Goal: Information Seeking & Learning: Find specific fact

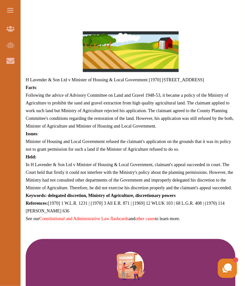
scroll to position [264, 0]
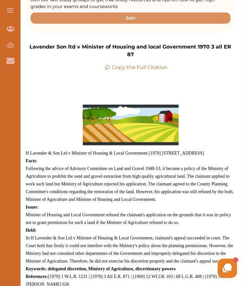
scroll to position [205, 0]
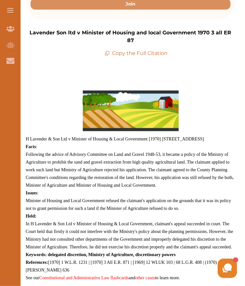
drag, startPoint x: 27, startPoint y: 141, endPoint x: 100, endPoint y: 157, distance: 75.5
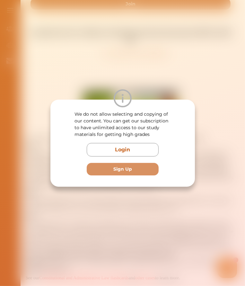
click at [117, 53] on div "We do not allow selecting and copying of our content. You can get our subscript…" at bounding box center [122, 143] width 245 height 286
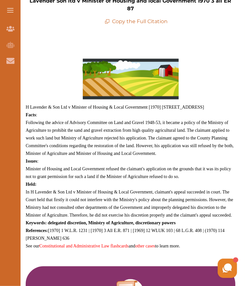
scroll to position [245, 0]
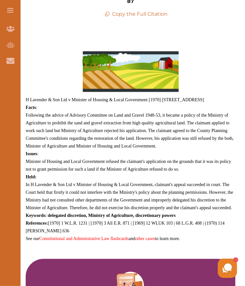
drag, startPoint x: 98, startPoint y: 126, endPoint x: 137, endPoint y: 139, distance: 41.7
click at [137, 139] on p "H Lavender & Son Ltd v Minister of Housing & Local Government [1970] 1 W.L.R. 1…" at bounding box center [131, 148] width 210 height 202
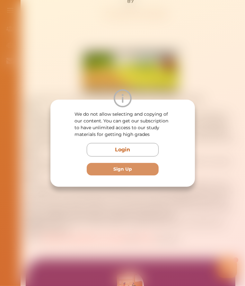
click at [175, 63] on div "We do not allow selecting and copying of our content. You can get our subscript…" at bounding box center [122, 143] width 245 height 286
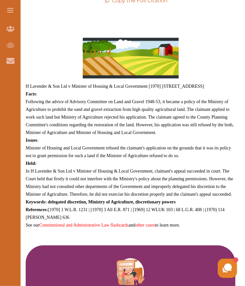
scroll to position [258, 0]
click at [139, 53] on img at bounding box center [130, 58] width 96 height 48
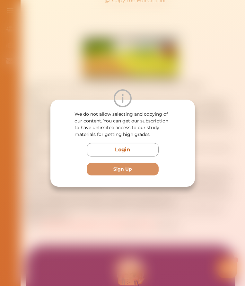
click at [100, 198] on div "We do not allow selecting and copying of our content. You can get our subscript…" at bounding box center [122, 143] width 245 height 286
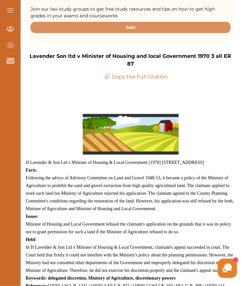
scroll to position [178, 0]
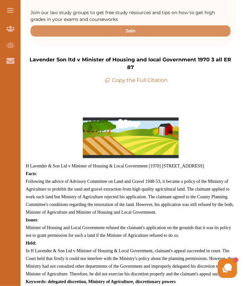
click at [138, 76] on p "Copy the Full Citation" at bounding box center [136, 80] width 63 height 8
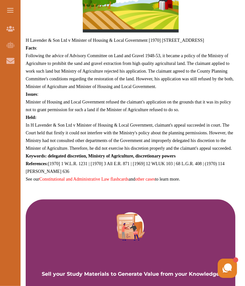
scroll to position [302, 0]
